Goal: Navigation & Orientation: Find specific page/section

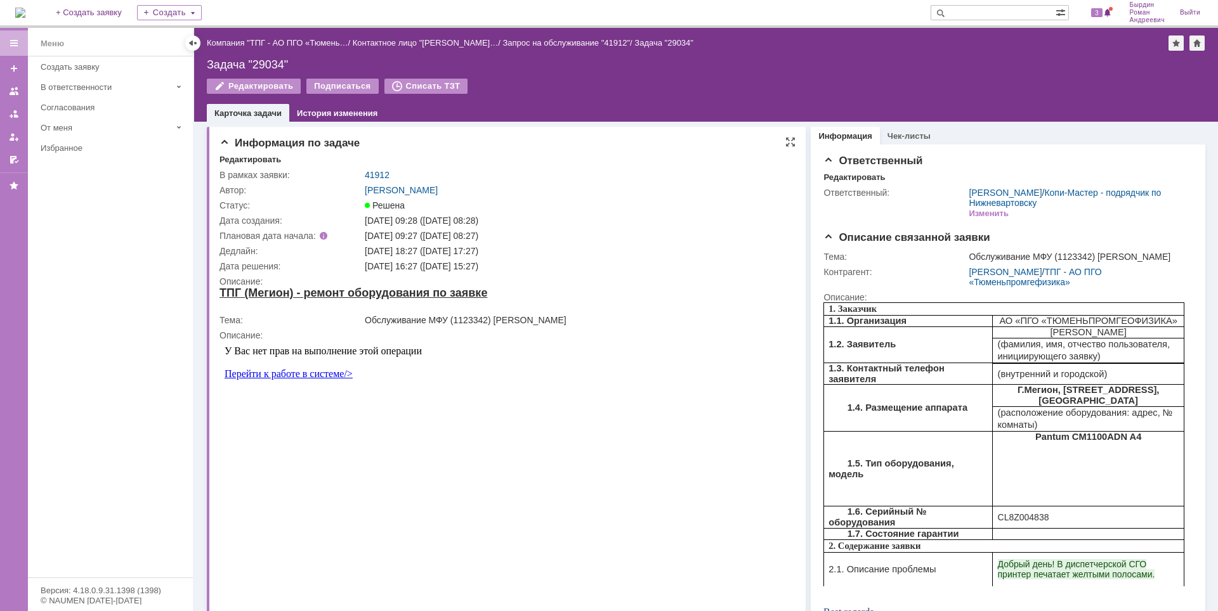
click at [304, 372] on link "Перейти к работе в системе/>" at bounding box center [289, 374] width 128 height 11
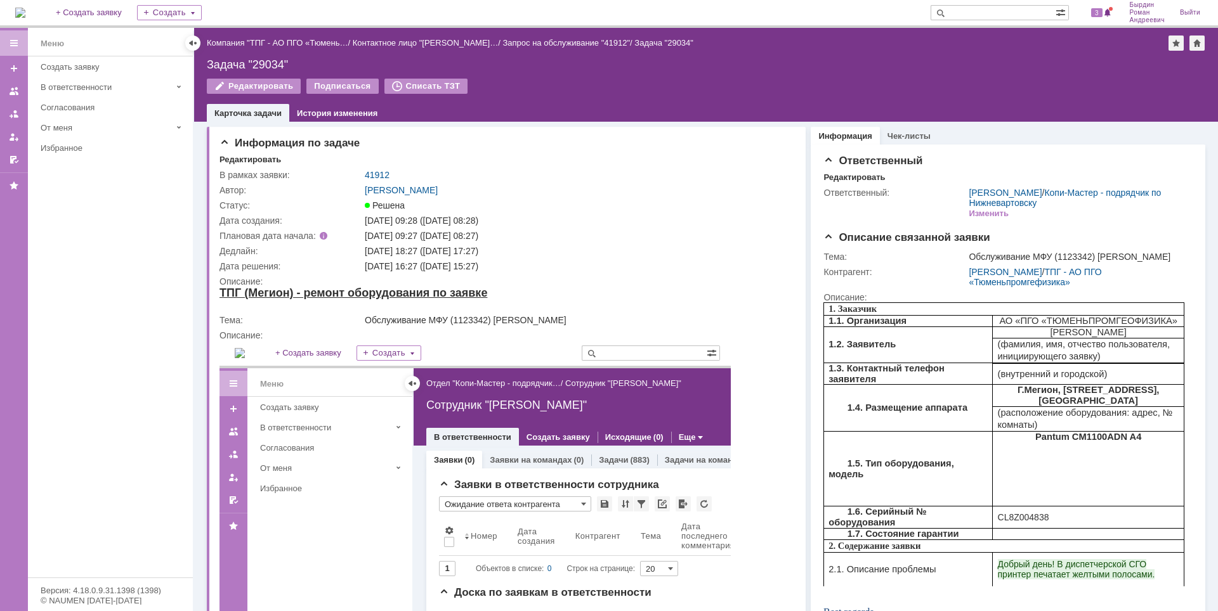
click at [25, 11] on img at bounding box center [20, 13] width 10 height 10
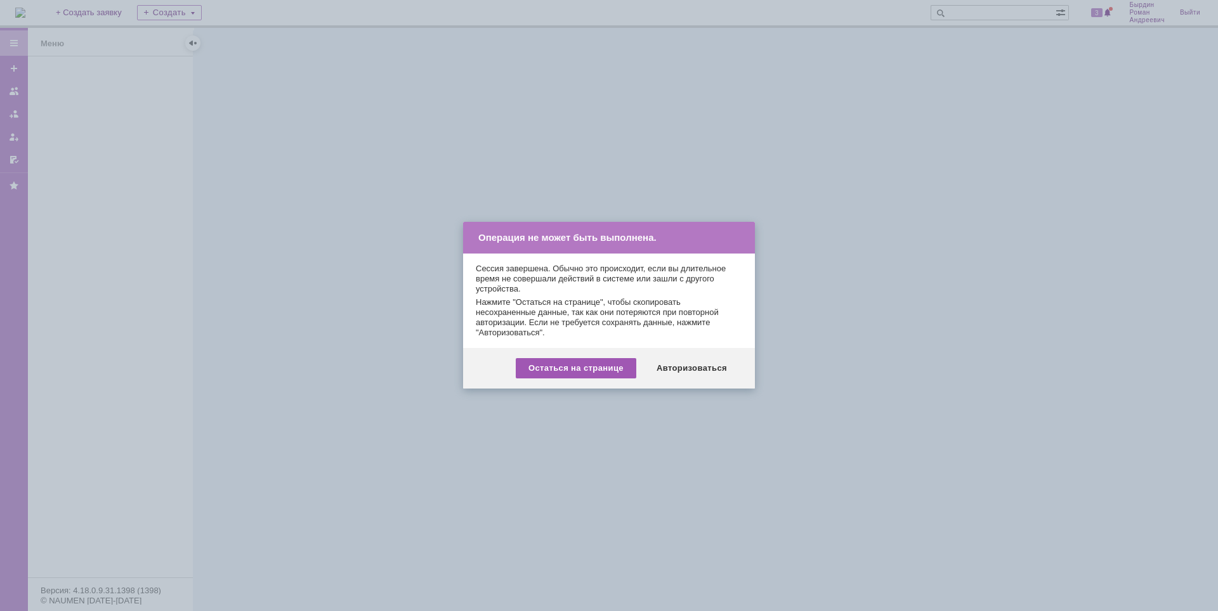
click at [610, 374] on div "Остаться на странице" at bounding box center [576, 368] width 121 height 20
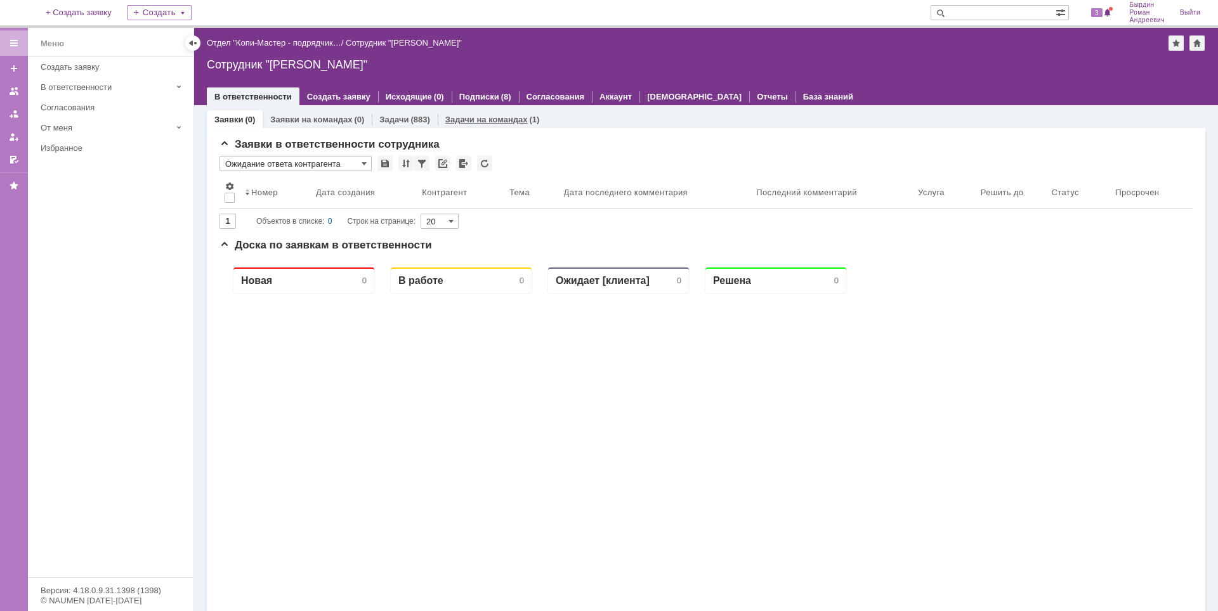
click at [485, 121] on link "Задачи на командах" at bounding box center [486, 120] width 82 height 10
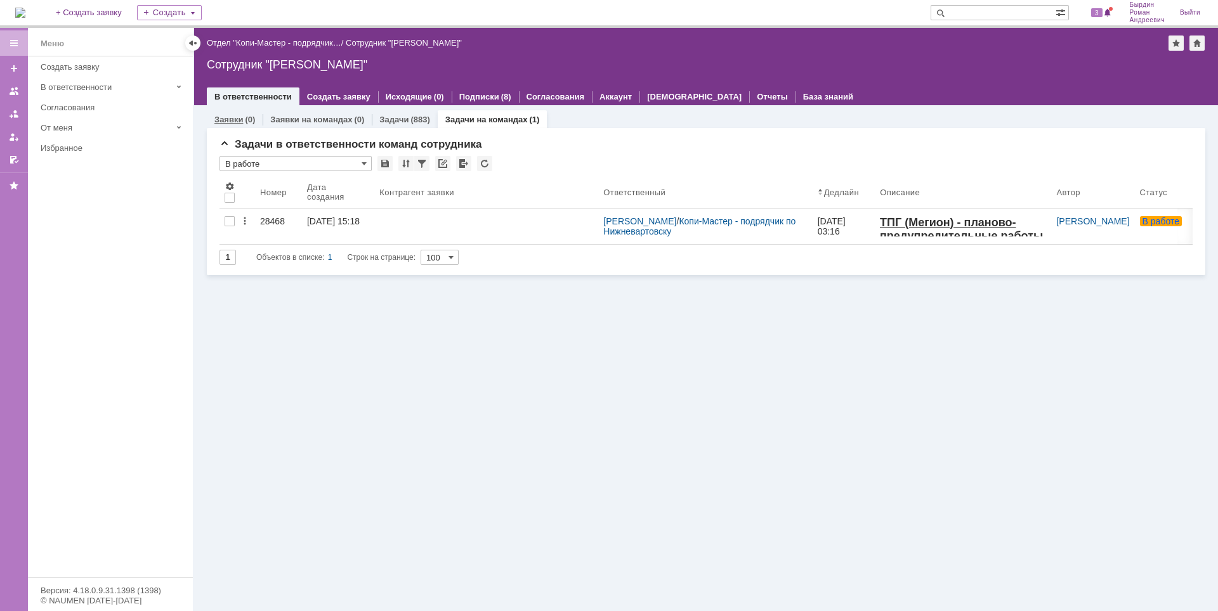
click at [226, 121] on link "Заявки" at bounding box center [228, 120] width 29 height 10
